Goal: Task Accomplishment & Management: Manage account settings

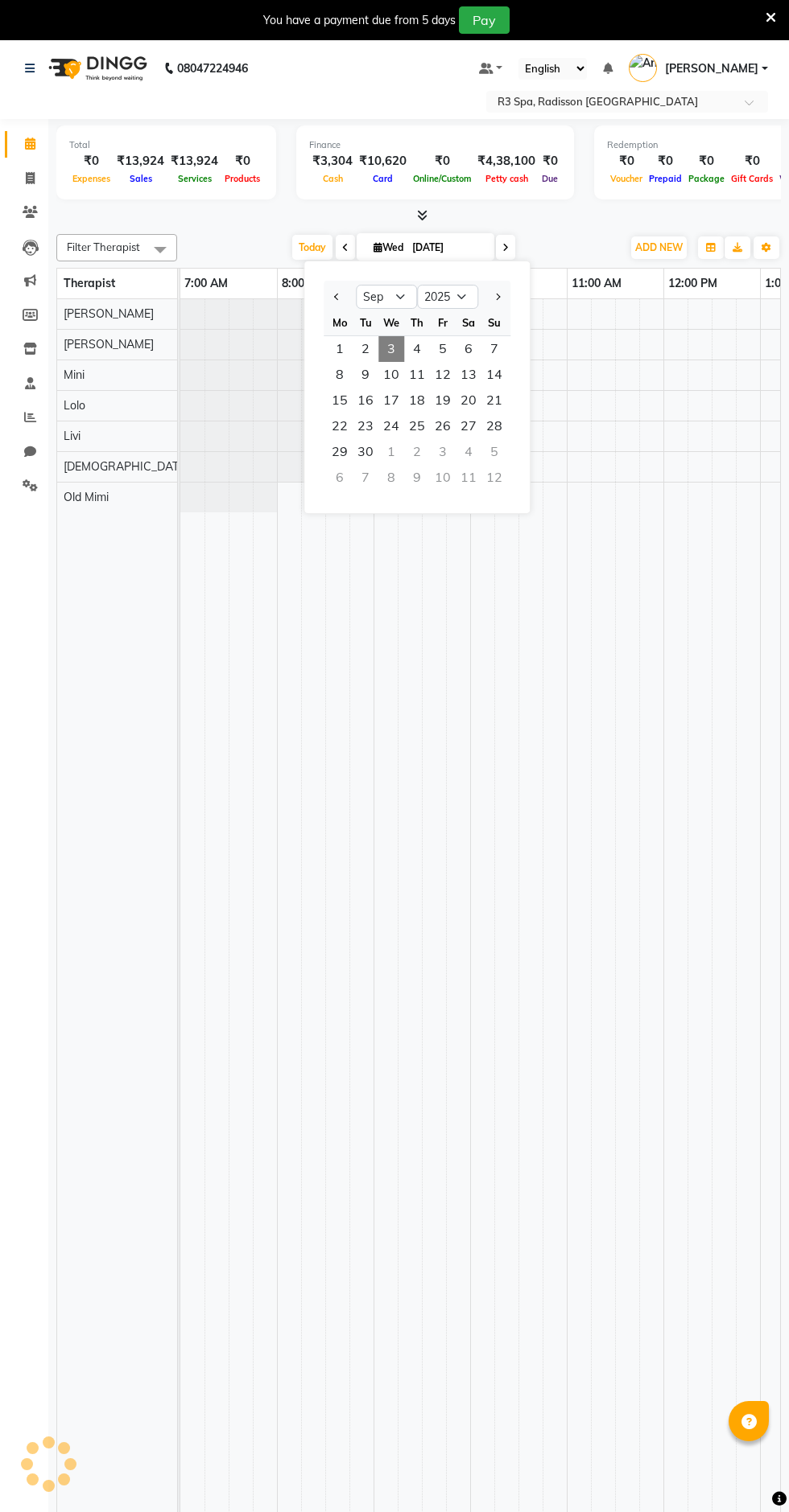
select select "9"
select select "2025"
click at [686, 97] on input "text" at bounding box center [610, 103] width 233 height 16
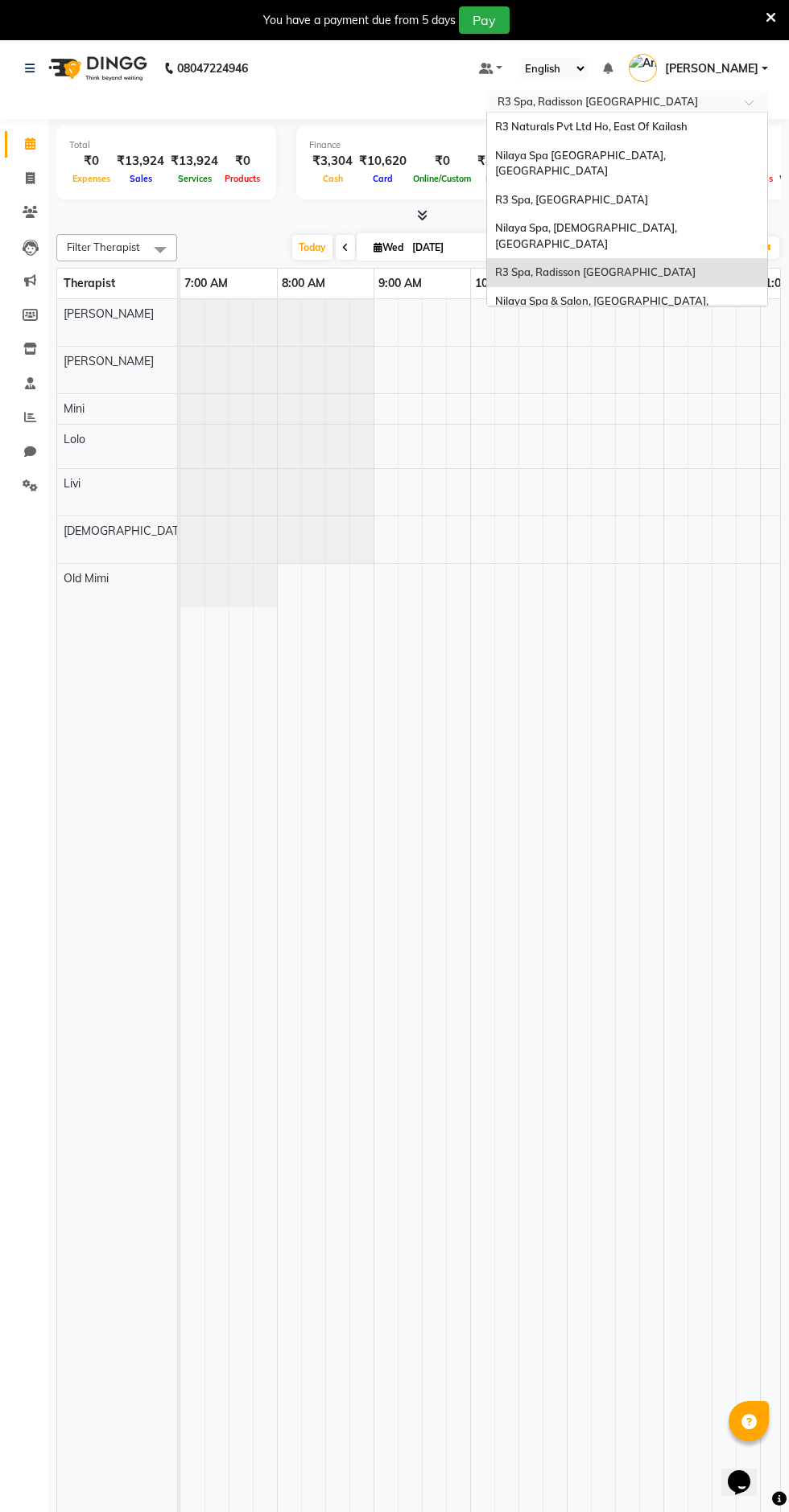
click at [606, 103] on input "text" at bounding box center [610, 103] width 233 height 16
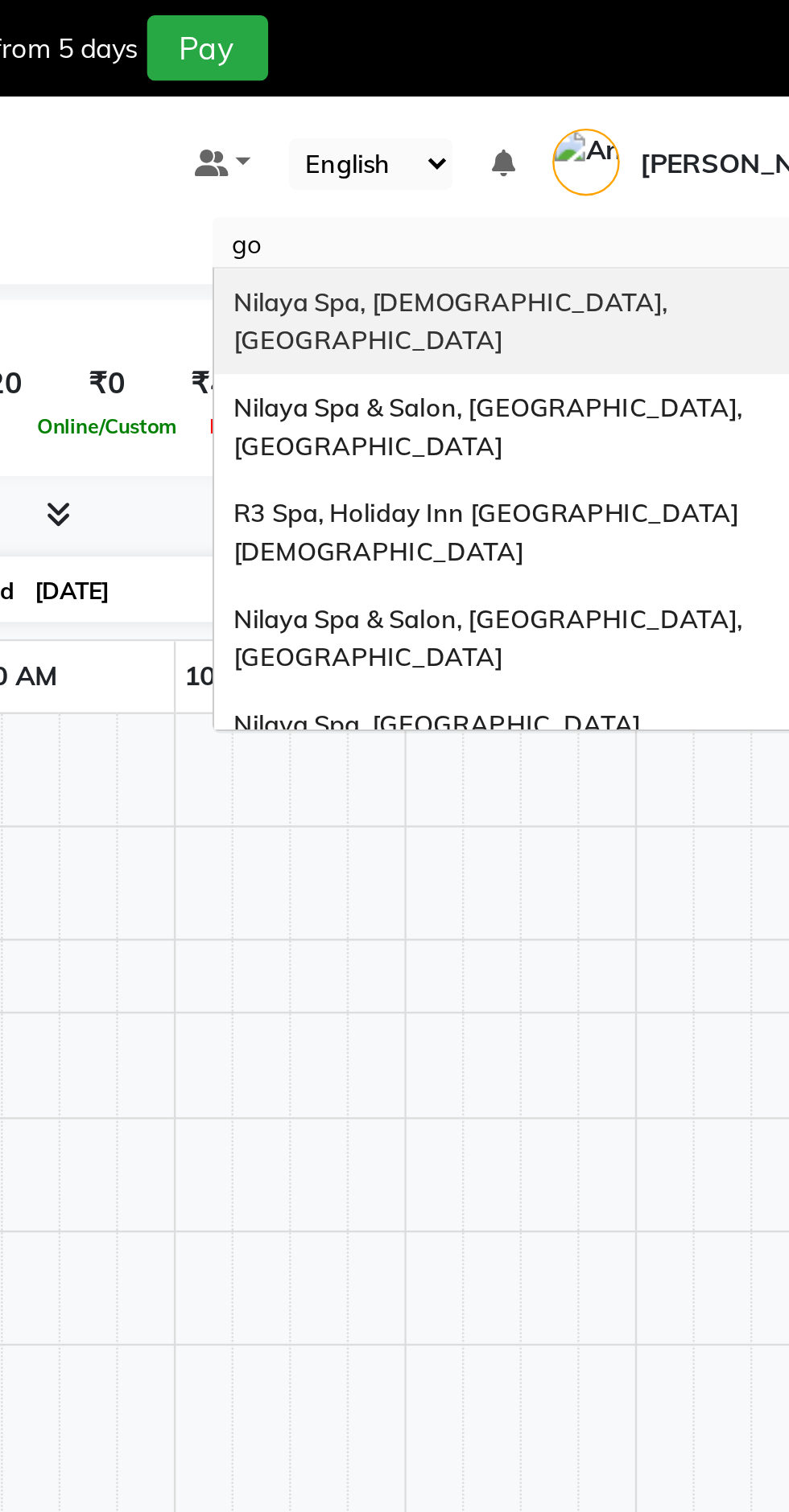
type input "gor"
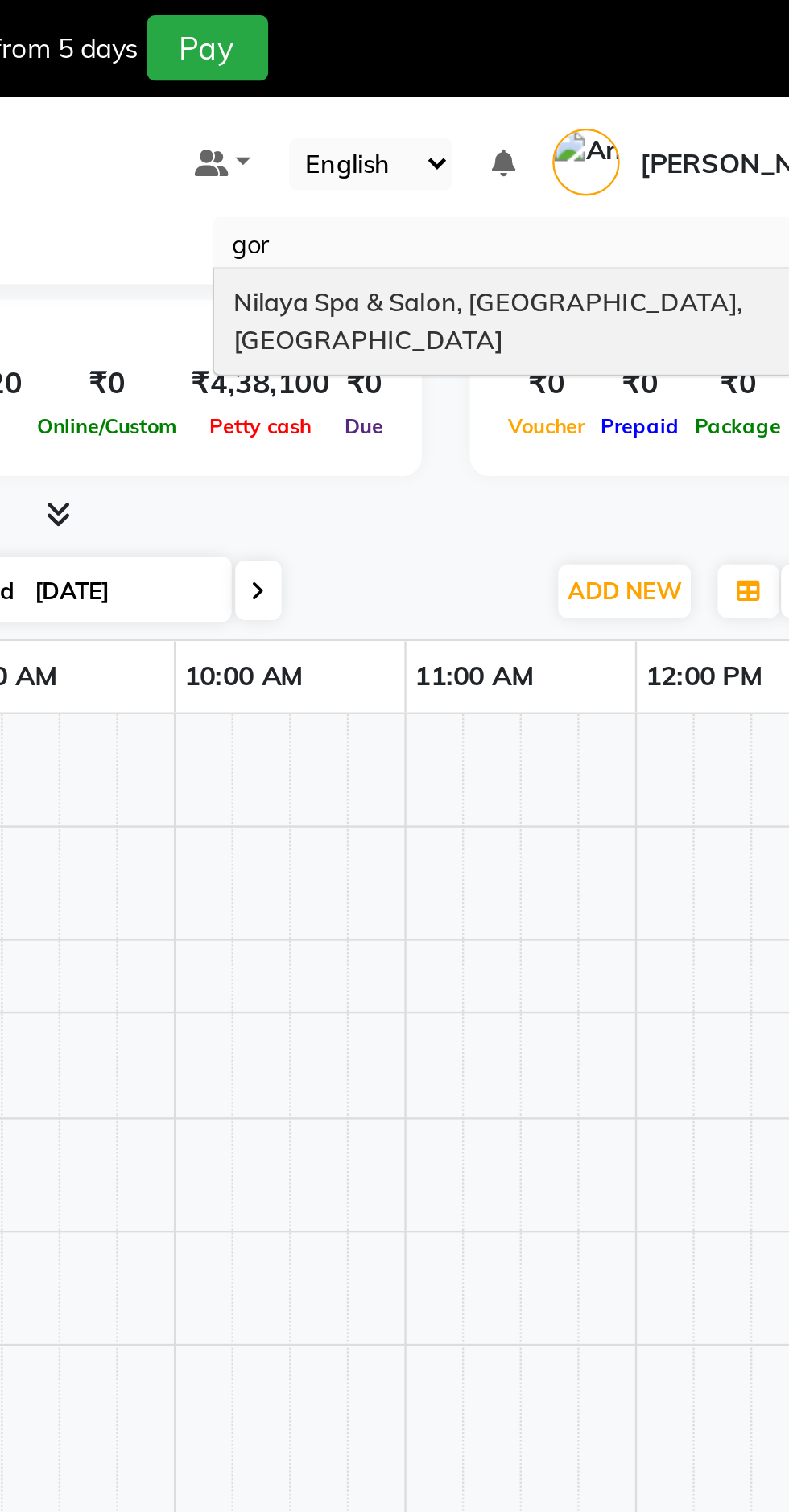
click at [687, 133] on span "Nilaya Spa & Salon, [GEOGRAPHIC_DATA], [GEOGRAPHIC_DATA]" at bounding box center [603, 134] width 216 height 29
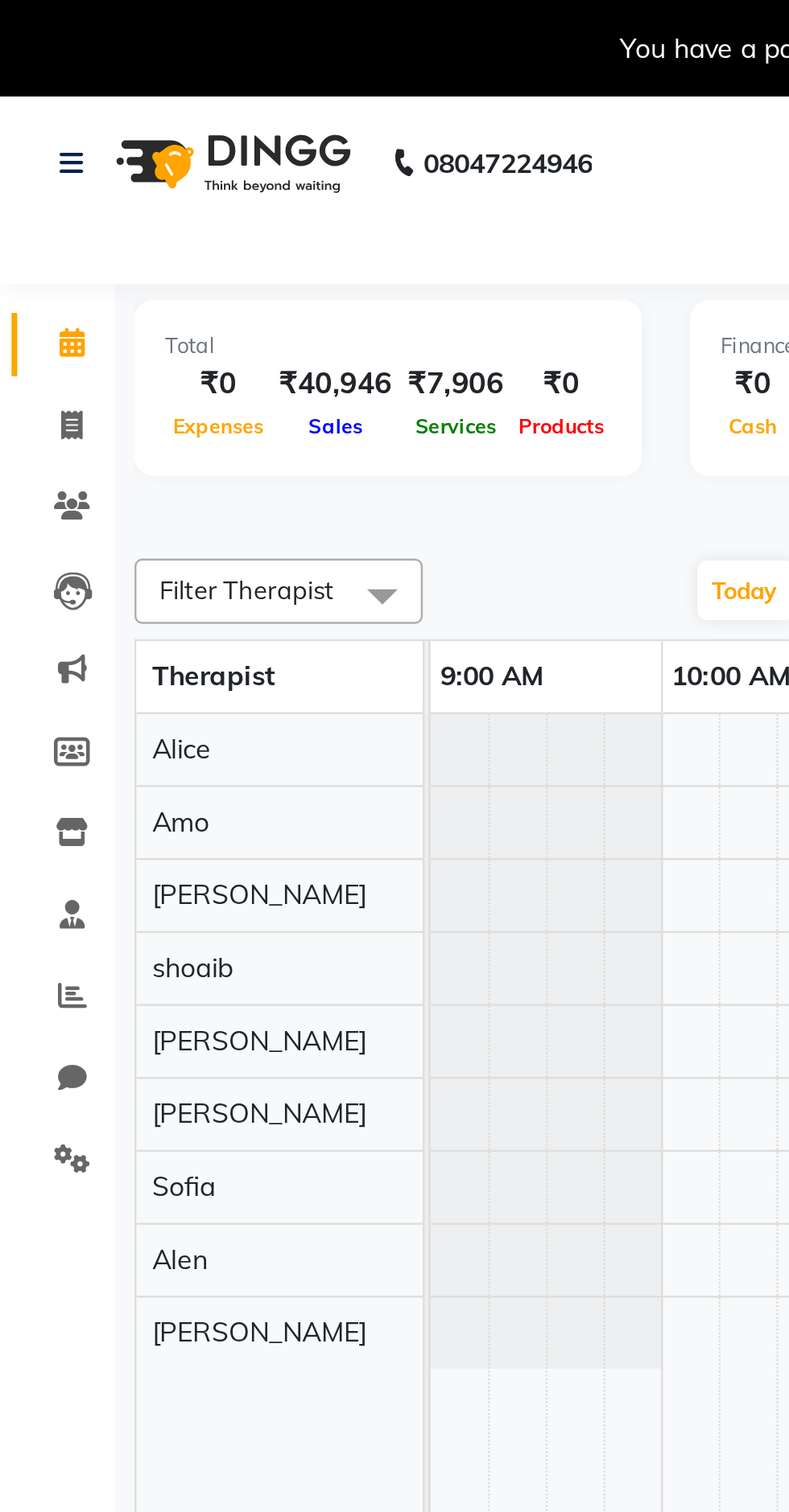
select select "en"
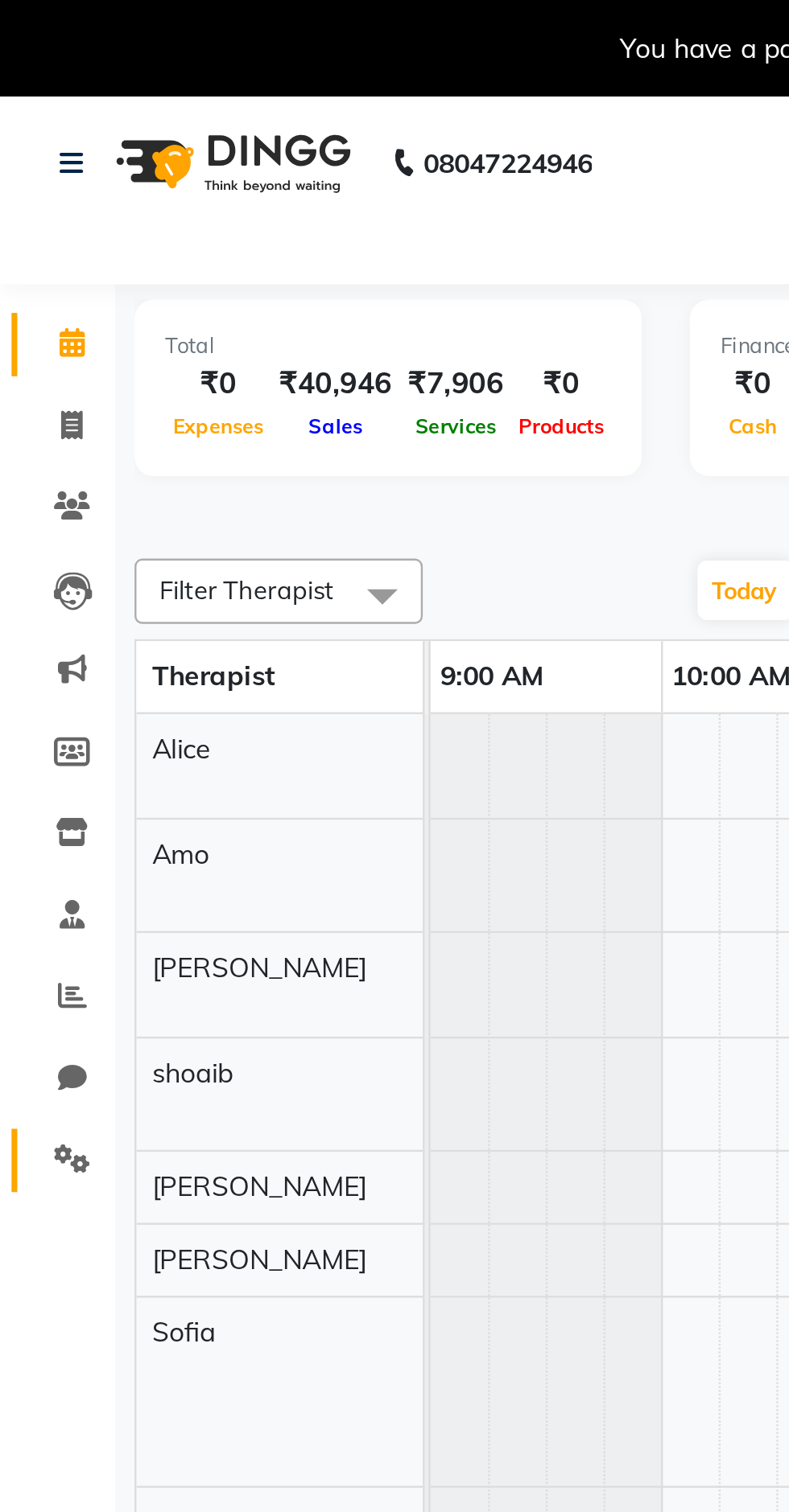
click at [33, 482] on icon at bounding box center [30, 485] width 15 height 12
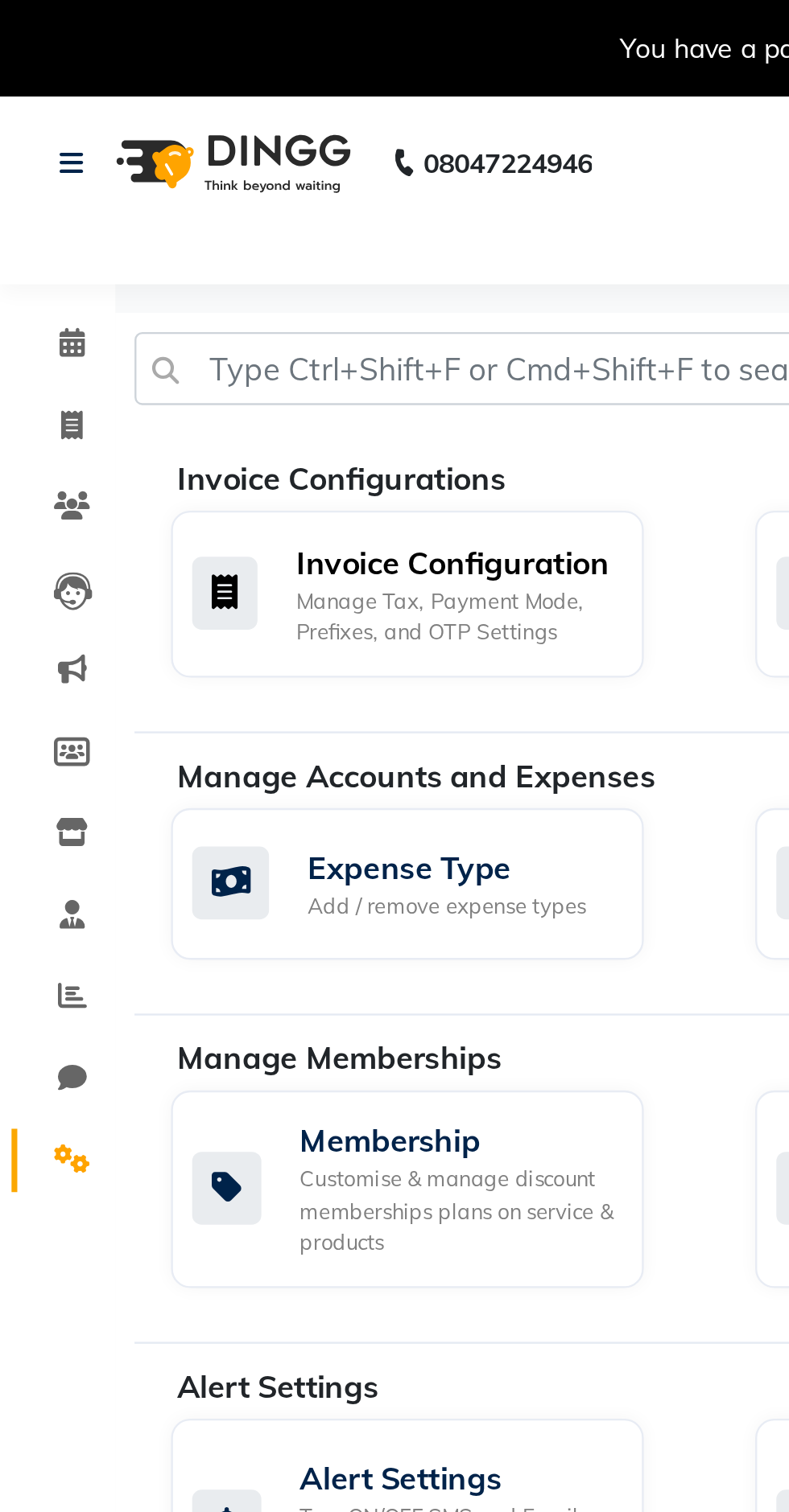
click at [98, 261] on icon at bounding box center [94, 249] width 27 height 31
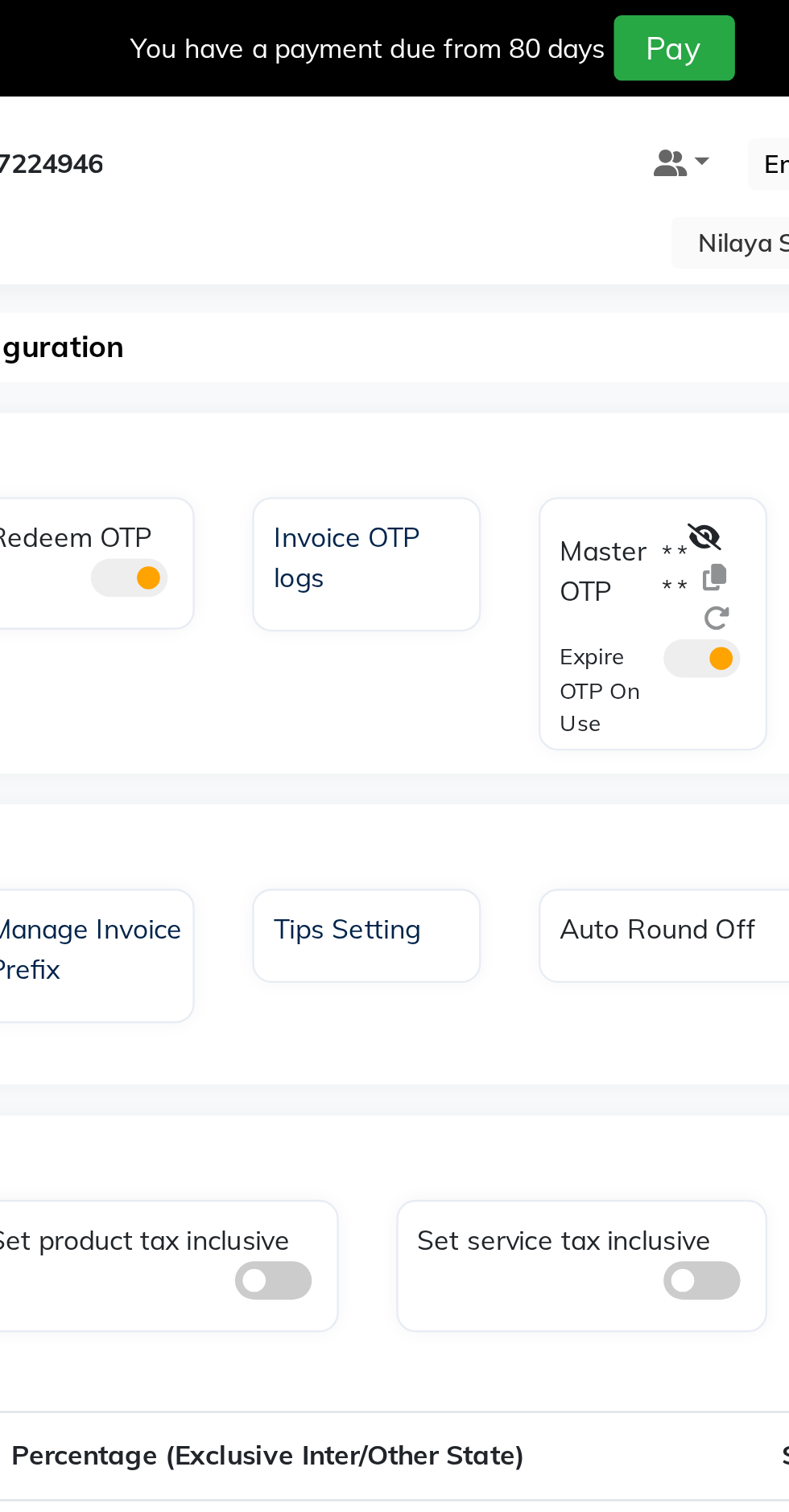
click at [495, 220] on icon at bounding box center [499, 225] width 15 height 11
click at [513, 242] on icon at bounding box center [516, 242] width 10 height 11
click at [274, 245] on span at bounding box center [259, 242] width 32 height 16
click at [243, 244] on input "checkbox" at bounding box center [243, 244] width 0 height 0
click at [249, 243] on span at bounding box center [259, 242] width 32 height 16
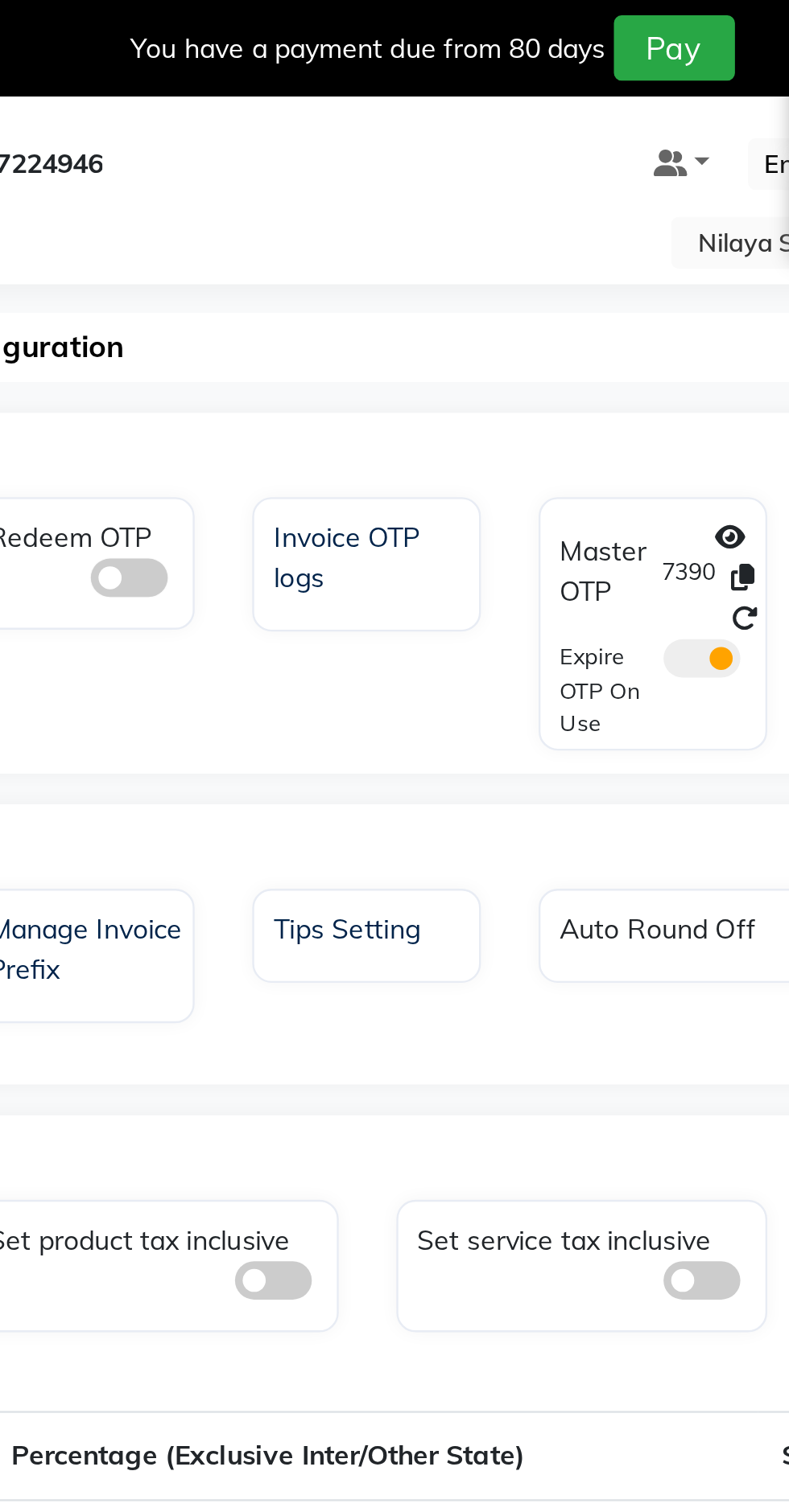
click at [243, 244] on input "checkbox" at bounding box center [243, 244] width 0 height 0
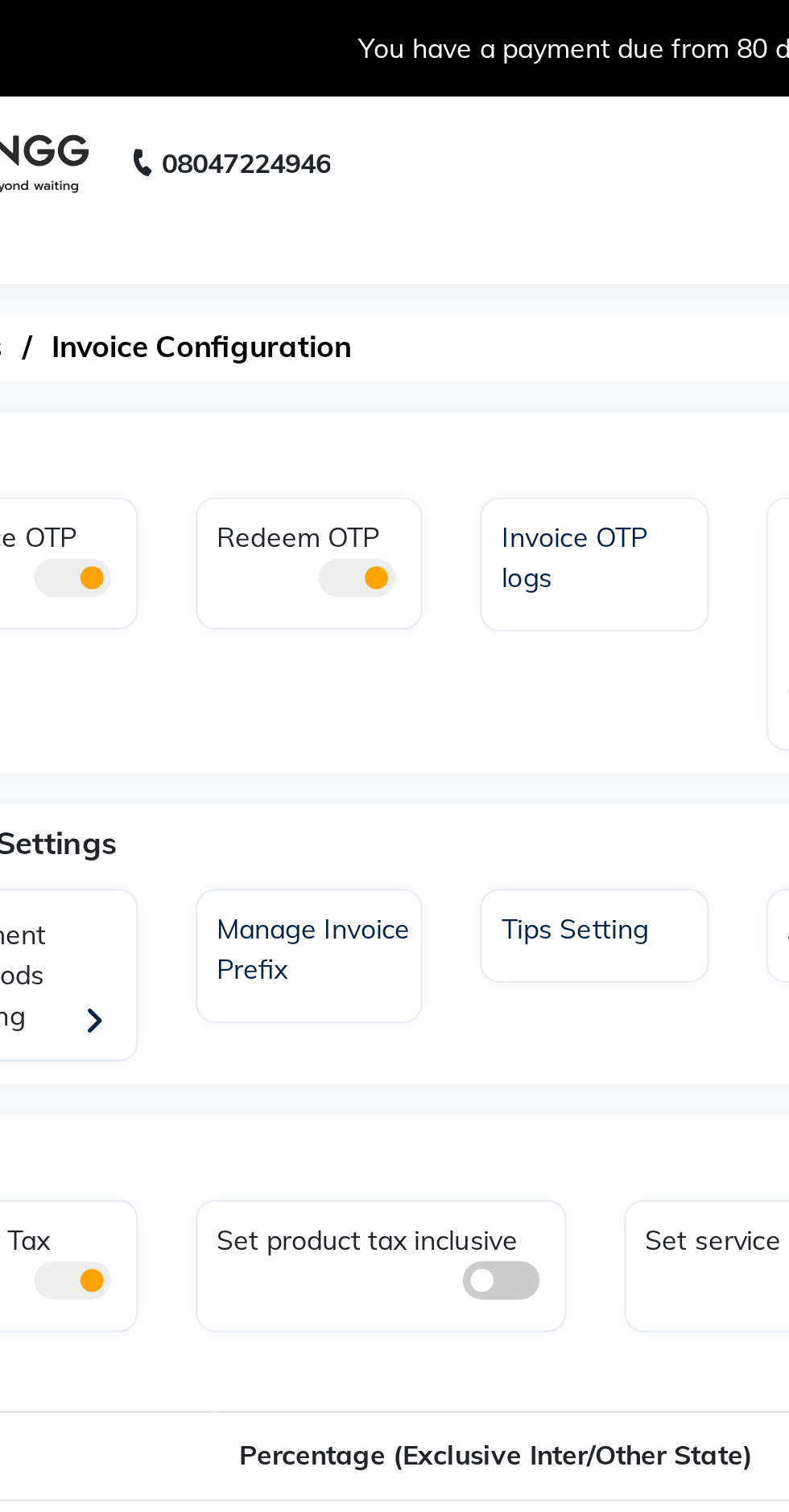
click at [166, 245] on div "Invoice OTP" at bounding box center [121, 231] width 90 height 37
click at [140, 247] on span at bounding box center [139, 242] width 32 height 16
click at [123, 244] on input "checkbox" at bounding box center [123, 244] width 0 height 0
click at [149, 243] on span at bounding box center [139, 242] width 32 height 16
click at [123, 244] on input "checkbox" at bounding box center [123, 244] width 0 height 0
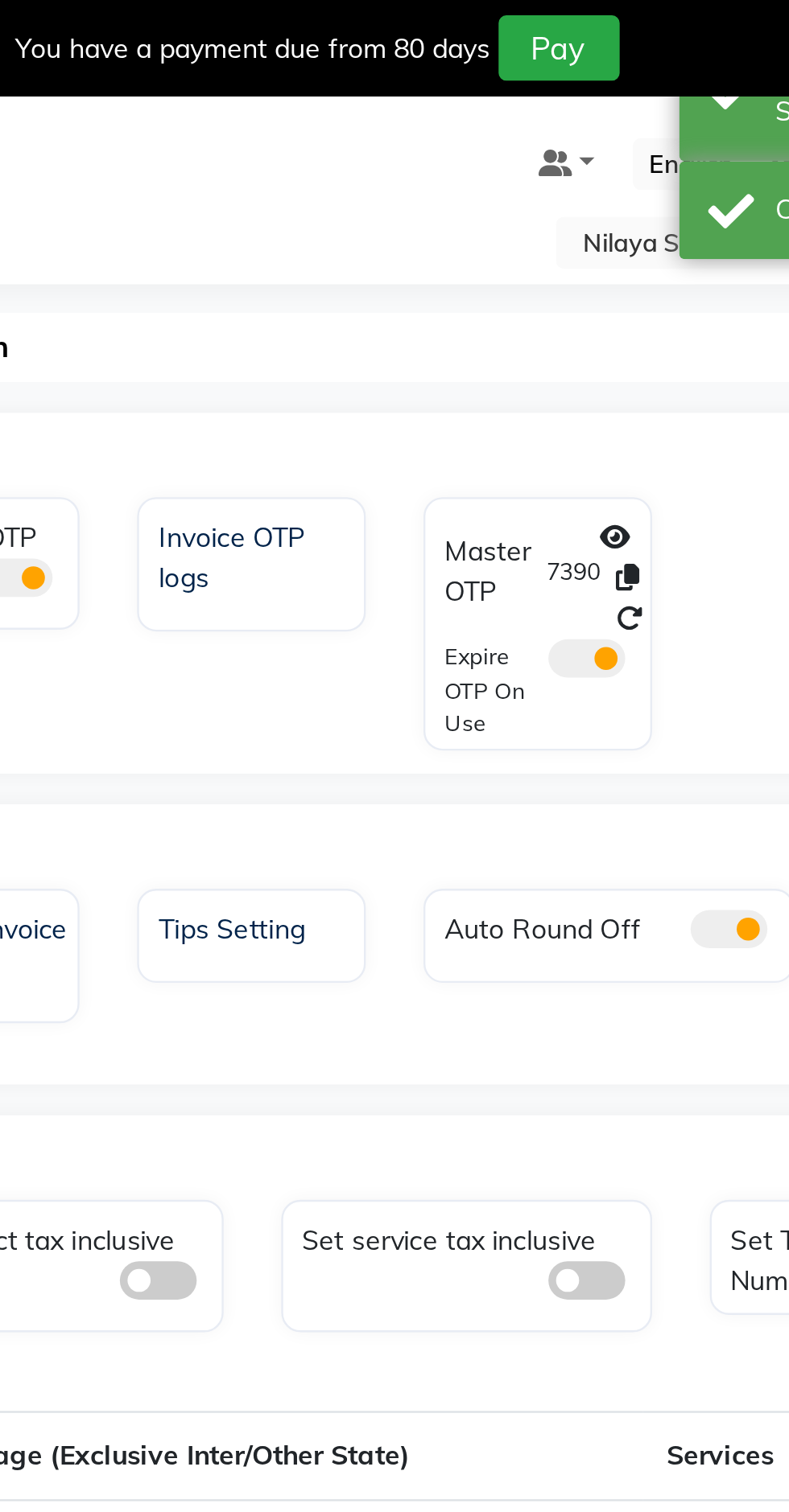
click at [504, 279] on span at bounding box center [498, 276] width 32 height 16
click at [483, 279] on input "checkbox" at bounding box center [483, 279] width 0 height 0
click at [502, 271] on span at bounding box center [498, 276] width 32 height 16
click at [483, 279] on input "checkbox" at bounding box center [483, 279] width 0 height 0
click at [499, 280] on span at bounding box center [498, 276] width 32 height 16
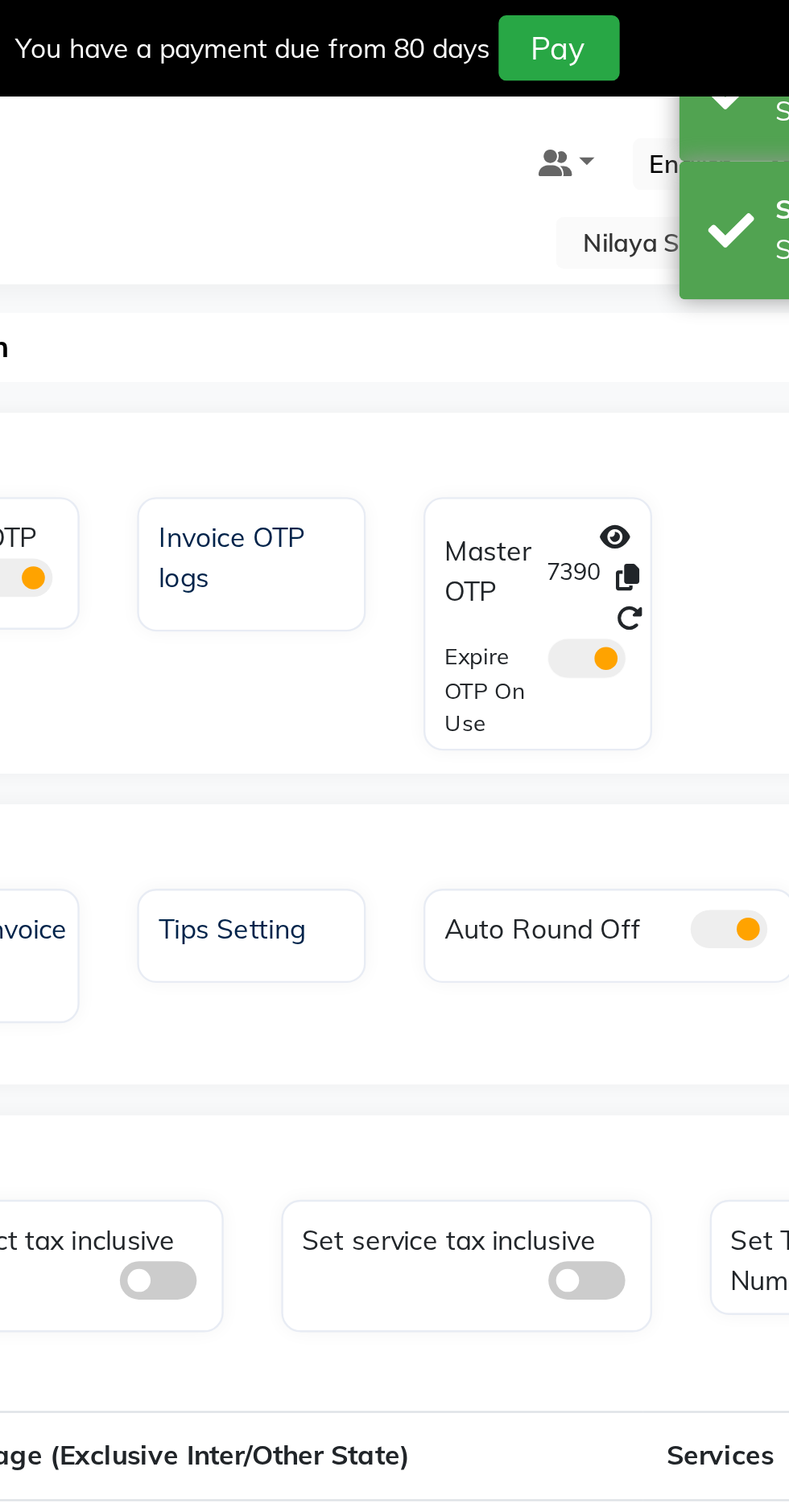
click at [483, 279] on input "checkbox" at bounding box center [483, 279] width 0 height 0
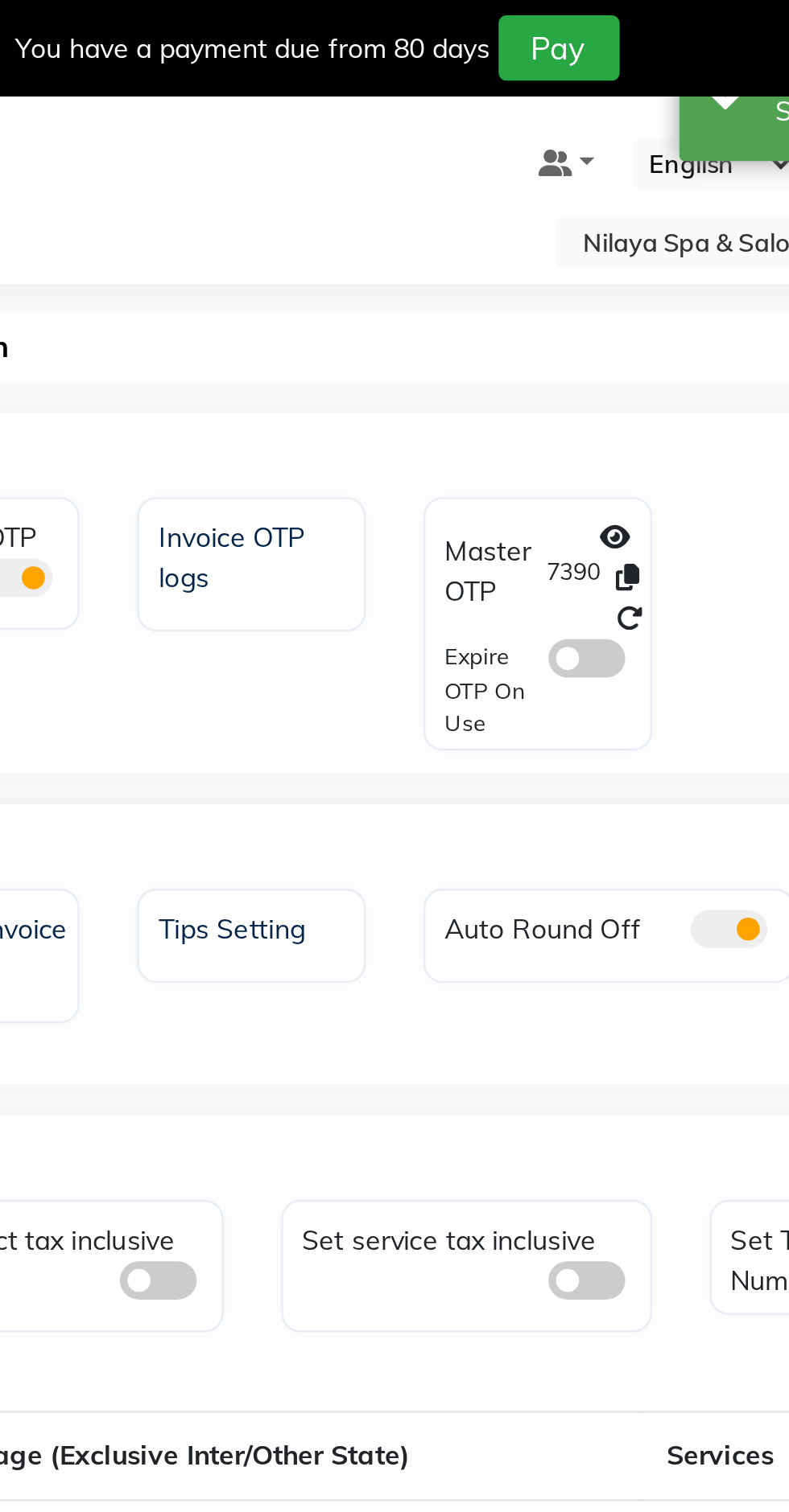
click at [516, 222] on icon at bounding box center [511, 225] width 13 height 11
click at [505, 222] on icon at bounding box center [499, 225] width 15 height 11
click at [517, 239] on icon at bounding box center [516, 242] width 10 height 11
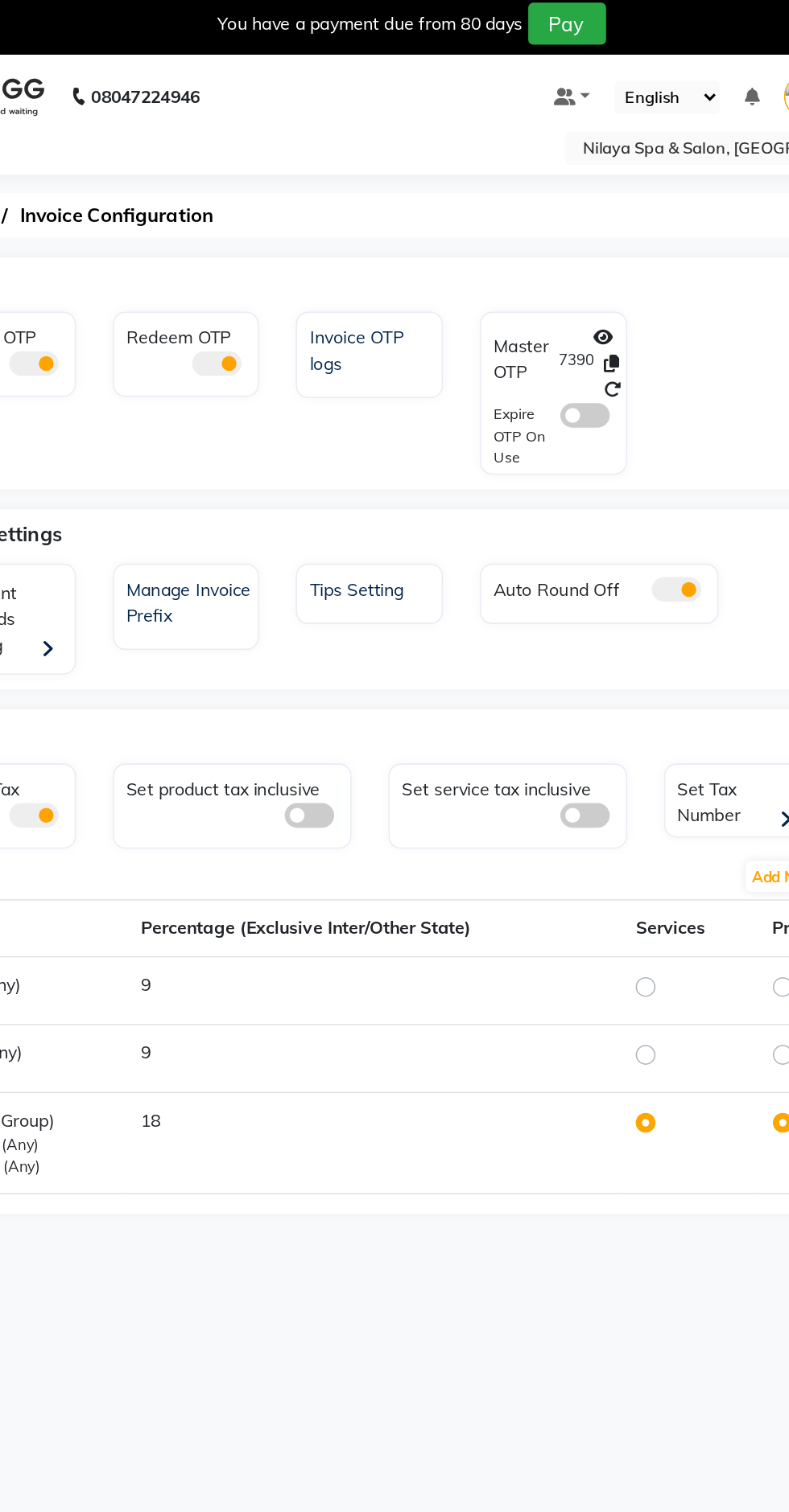
scroll to position [4, 0]
